Goal: Information Seeking & Learning: Learn about a topic

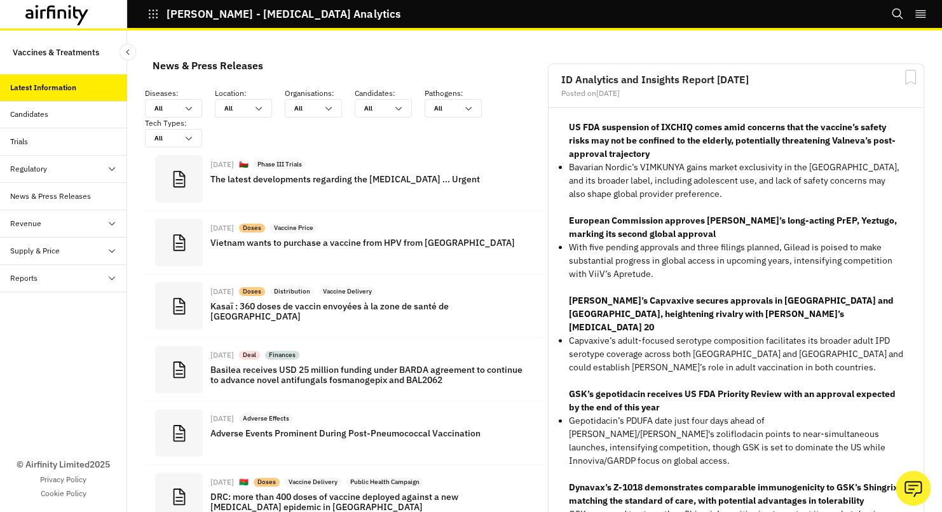
scroll to position [788, 371]
click at [176, 111] on div at bounding box center [165, 108] width 23 height 12
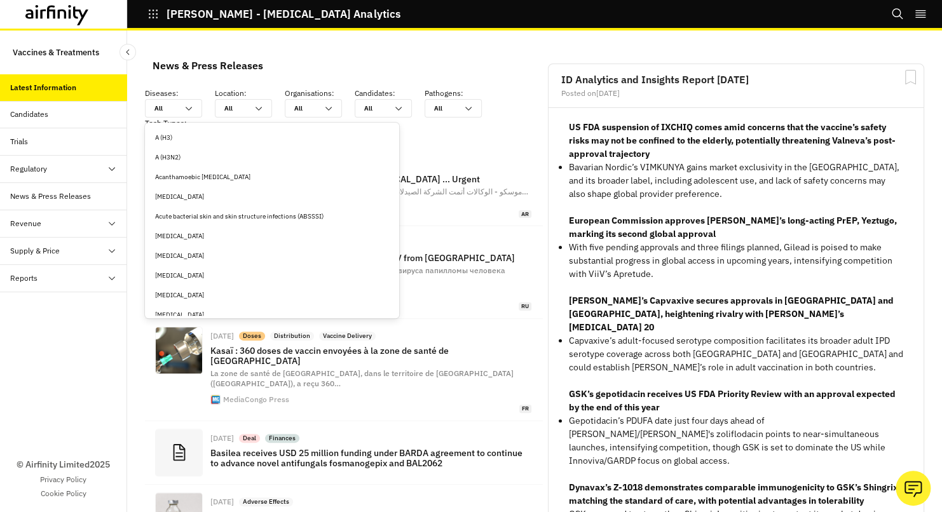
scroll to position [994, 371]
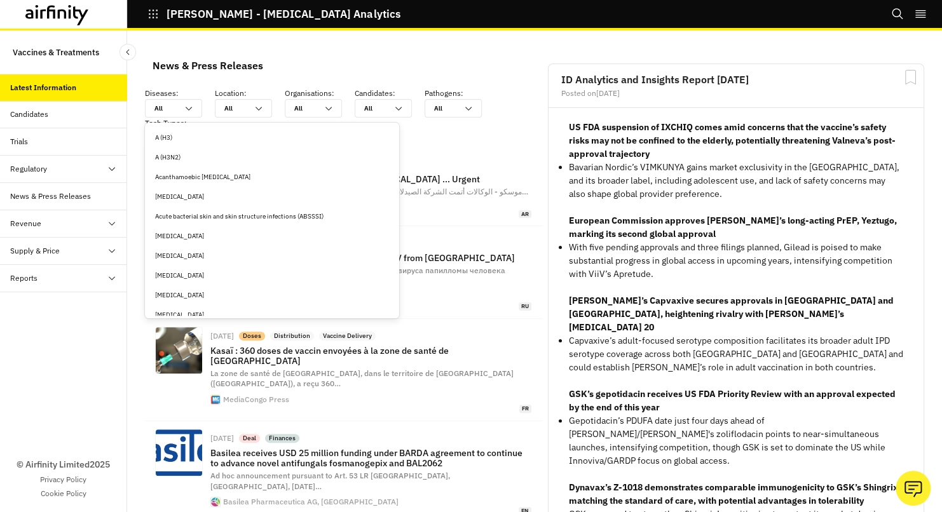
type input "m"
type input "me"
type input "mea"
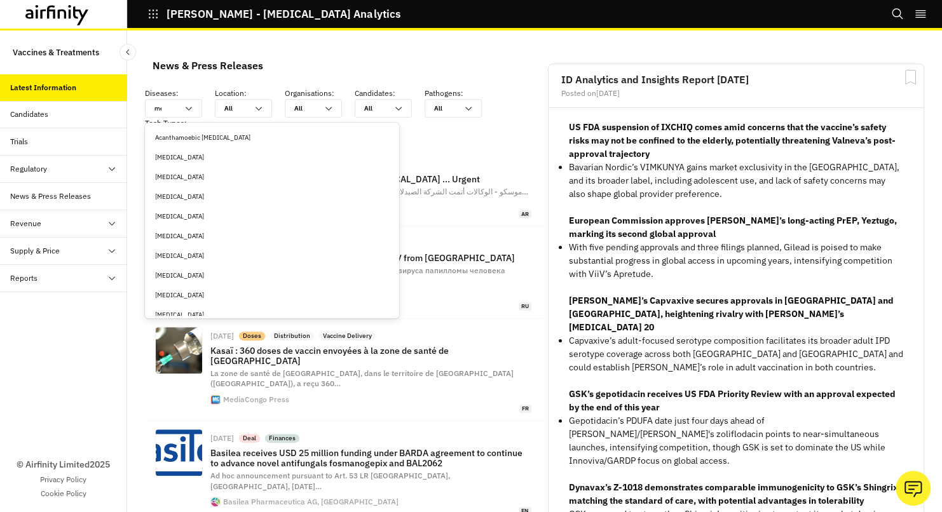
type input "mea"
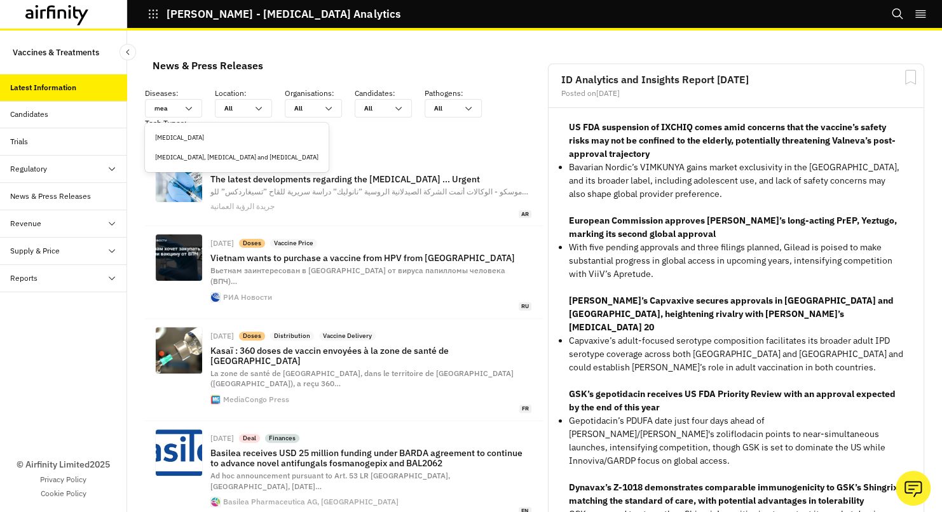
type input "meas"
type input "measl"
type input "measle"
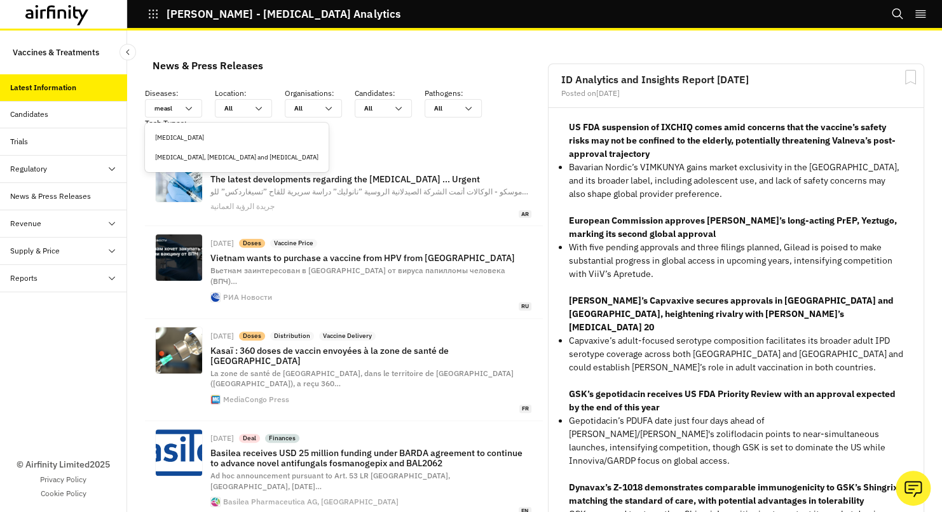
type input "measle"
type input "measles"
click at [181, 139] on div "Measles" at bounding box center [236, 138] width 163 height 10
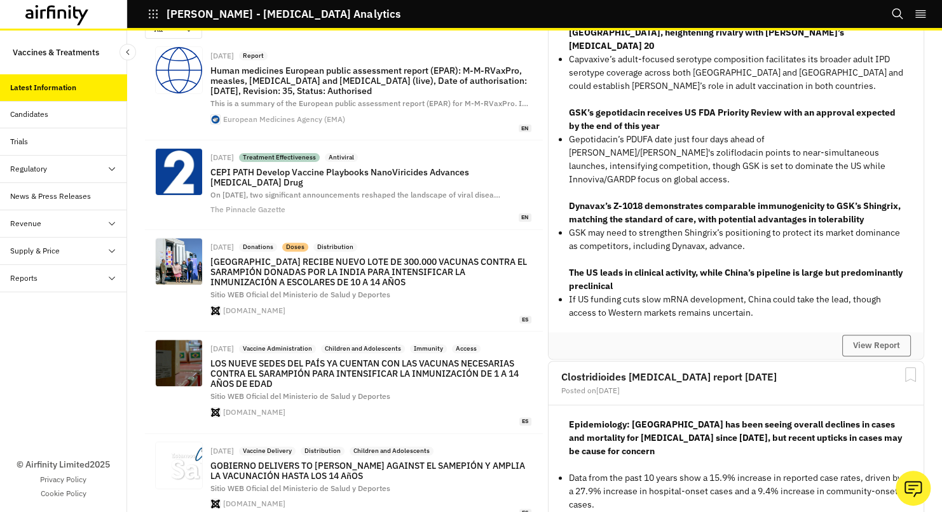
scroll to position [0, 0]
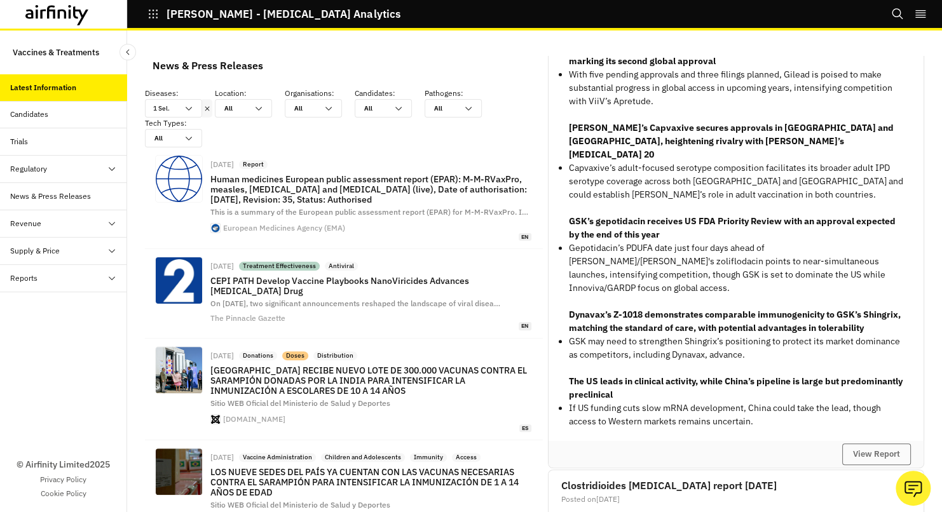
click at [75, 22] on icon at bounding box center [57, 15] width 64 height 20
